Goal: Register for event/course

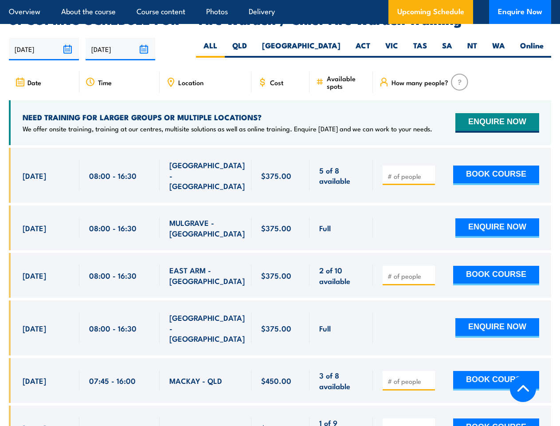
click at [280, 0] on article "Overview About the course Course content Photos Delivery Upcoming Schedule Enqu…" at bounding box center [280, 12] width 542 height 24
click at [44, 38] on input "[DATE]" at bounding box center [44, 49] width 70 height 23
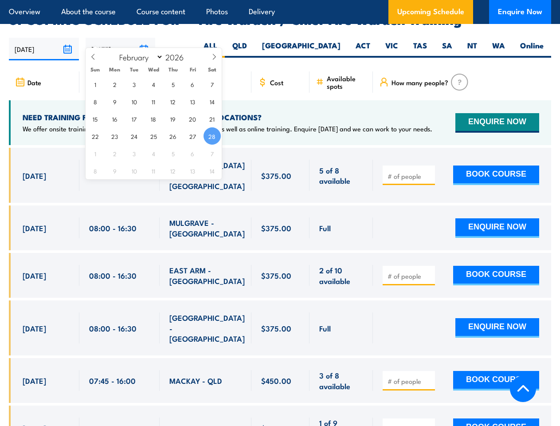
click at [121, 38] on input "[DATE]" at bounding box center [121, 49] width 70 height 23
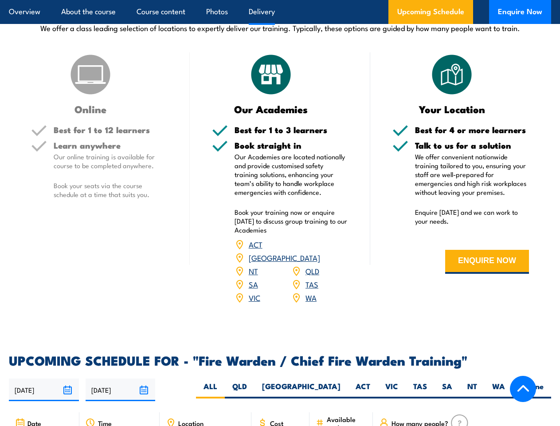
click at [280, 0] on article "Overview About the course Course content Photos Delivery Upcoming Schedule Enqu…" at bounding box center [280, 12] width 542 height 24
click at [44, 378] on input "[DATE]" at bounding box center [44, 389] width 70 height 23
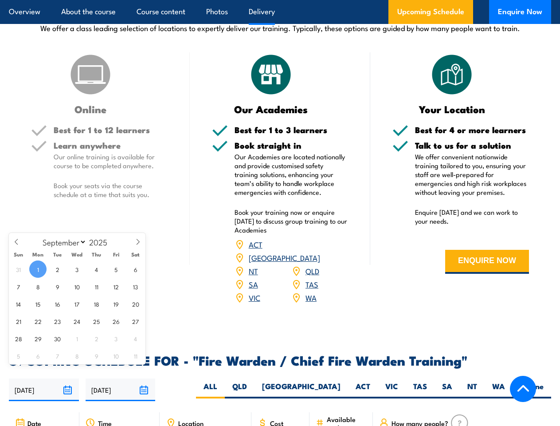
click at [121, 378] on input "[DATE]" at bounding box center [121, 389] width 70 height 23
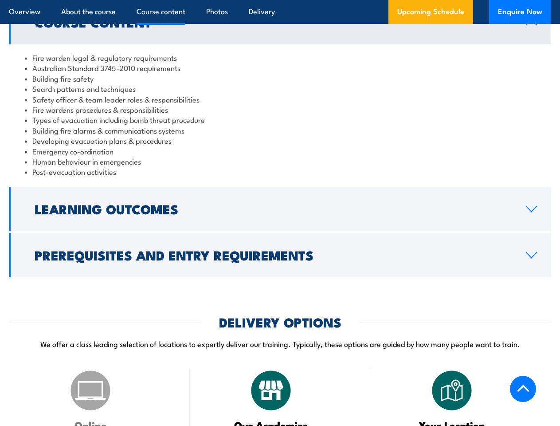
click at [280, 0] on article "Overview About the course Course content Photos Delivery Upcoming Schedule Enqu…" at bounding box center [280, 12] width 542 height 24
click at [280, 209] on h2 "Learning Outcomes" at bounding box center [273, 209] width 477 height 12
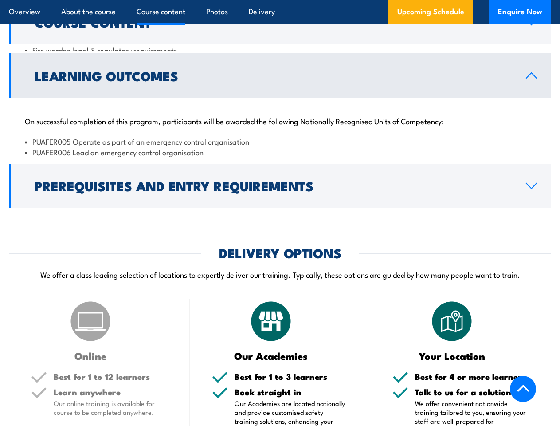
click at [280, 255] on h2 "DELIVERY OPTIONS" at bounding box center [280, 252] width 122 height 12
